Goal: Transaction & Acquisition: Purchase product/service

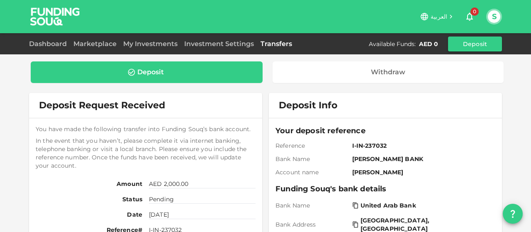
scroll to position [204, 0]
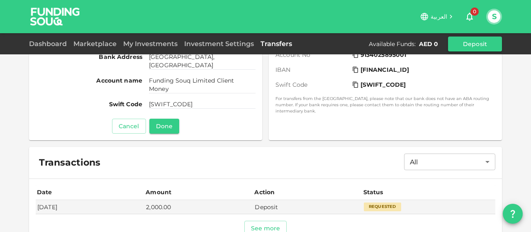
click at [512, 209] on icon "question" at bounding box center [513, 214] width 10 height 10
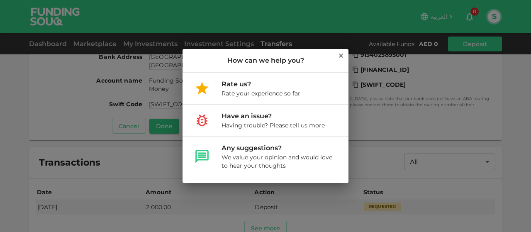
click at [341, 58] on icon at bounding box center [341, 55] width 7 height 7
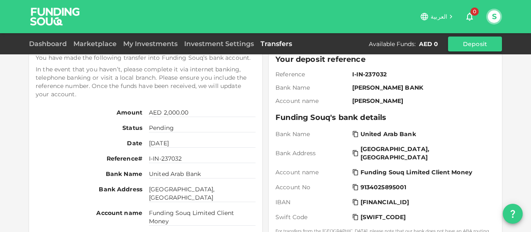
scroll to position [124, 0]
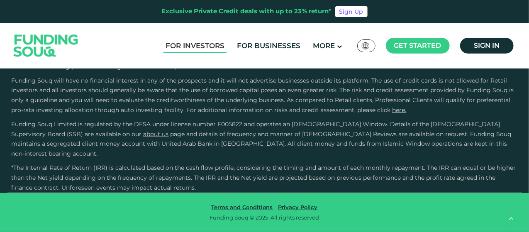
scroll to position [2405, 0]
click at [180, 45] on link "For Investors" at bounding box center [194, 46] width 63 height 14
